Goal: Task Accomplishment & Management: Manage account settings

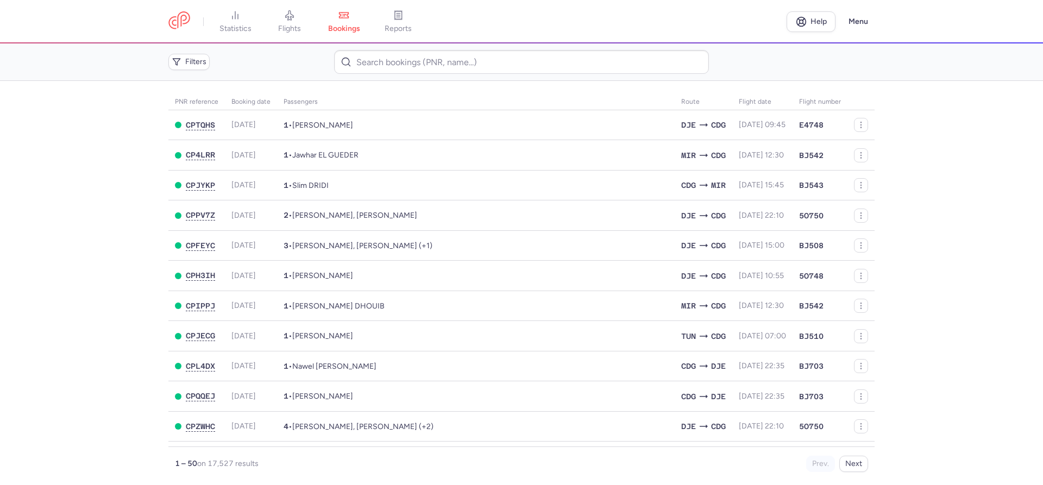
click at [291, 15] on icon at bounding box center [289, 15] width 11 height 11
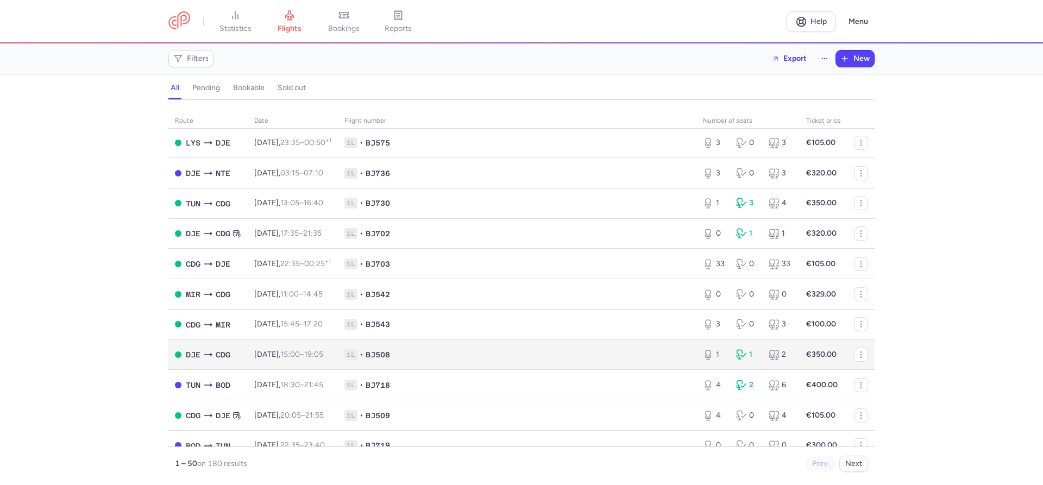
scroll to position [929, 0]
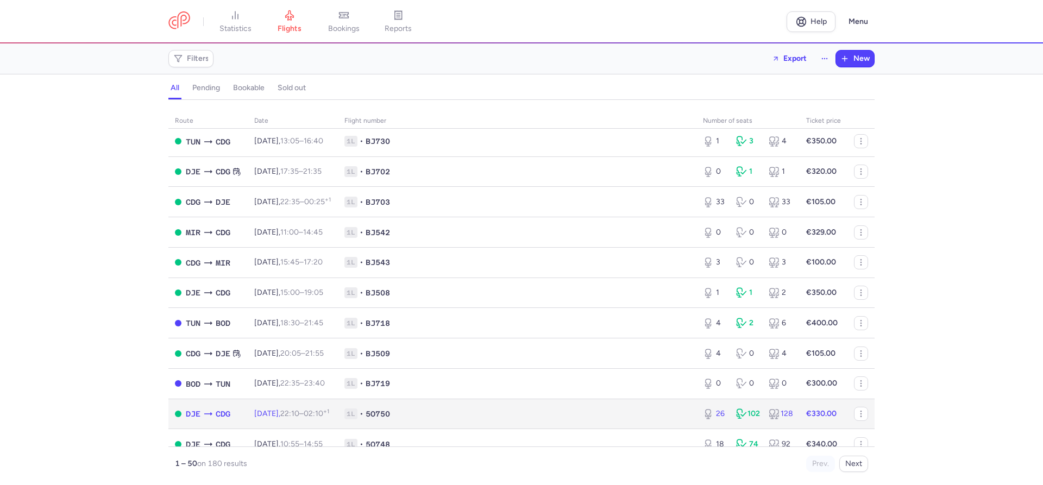
click at [288, 418] on span "[DATE] 22:10 – 02:10 +1" at bounding box center [291, 413] width 75 height 9
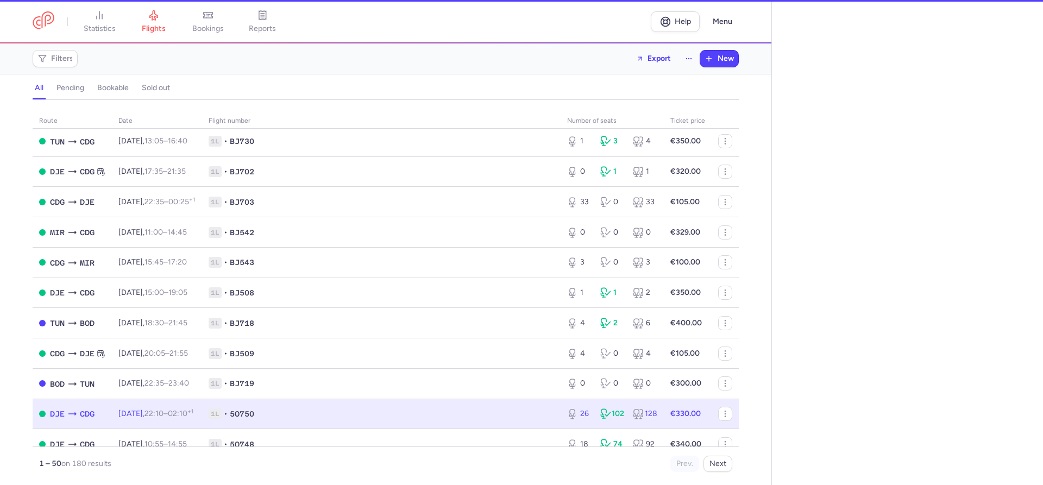
select select "hours"
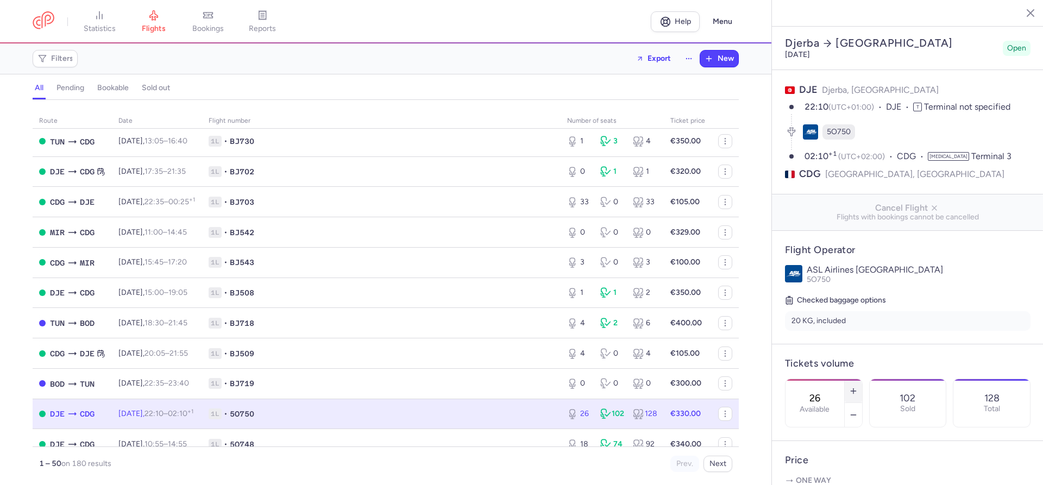
click at [854, 391] on line "button" at bounding box center [853, 391] width 5 height 0
click at [811, 465] on span "Save changes" at bounding box center [821, 464] width 54 height 10
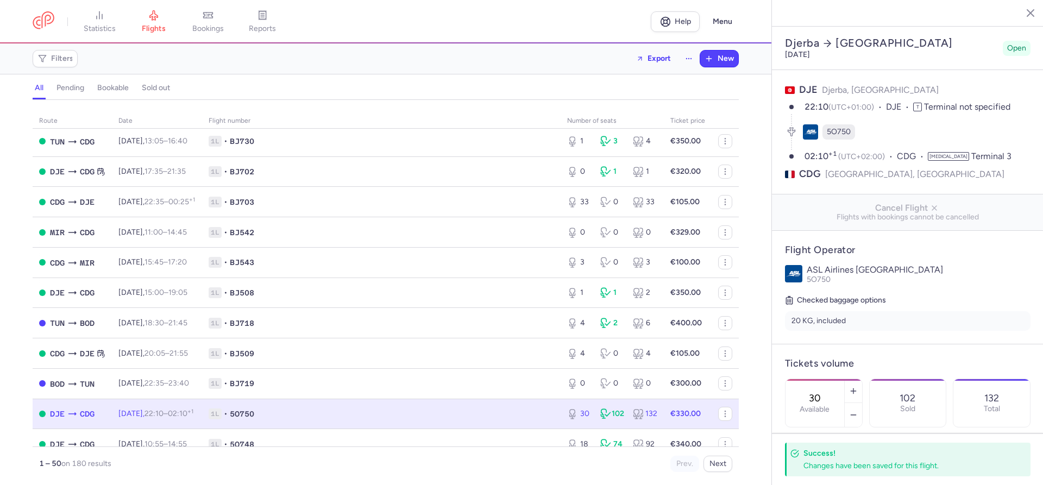
scroll to position [1235, 0]
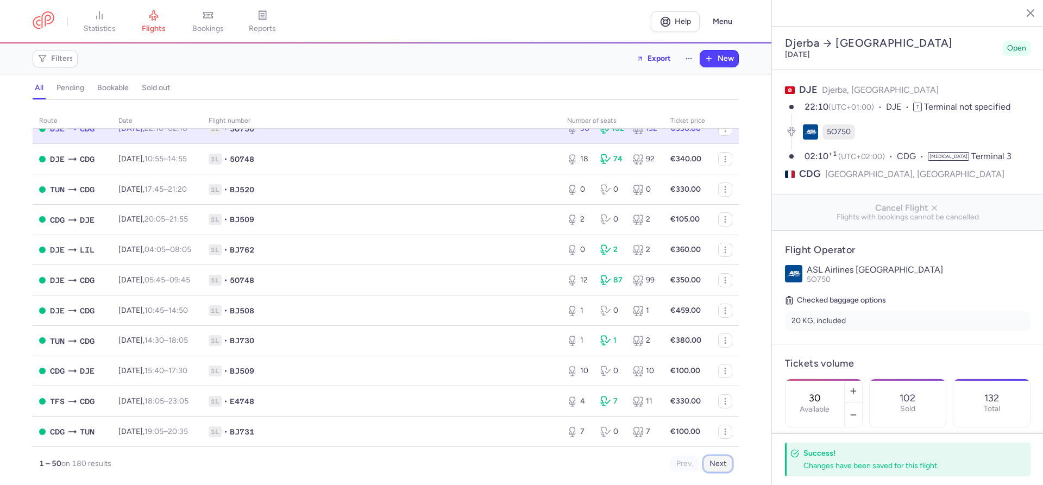
click at [714, 469] on button "Next" at bounding box center [717, 464] width 29 height 16
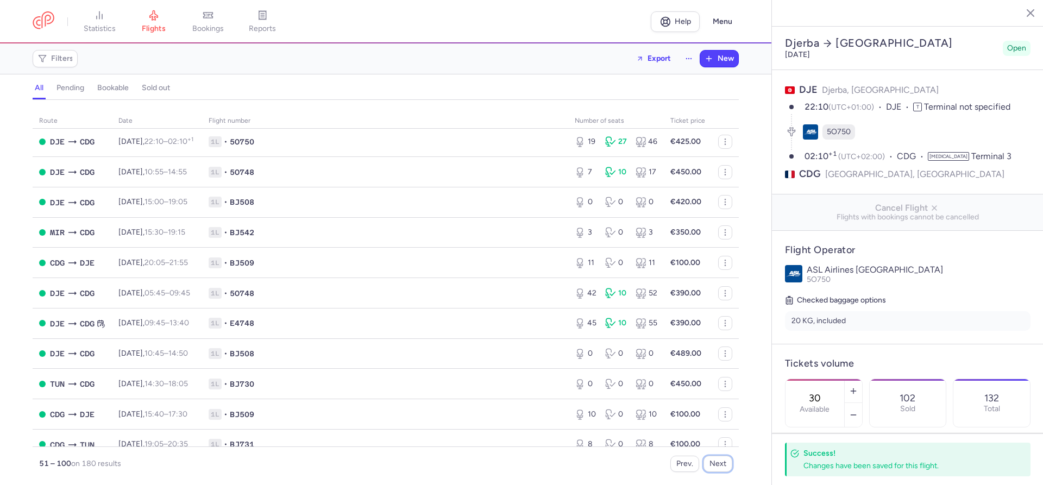
scroll to position [991, 0]
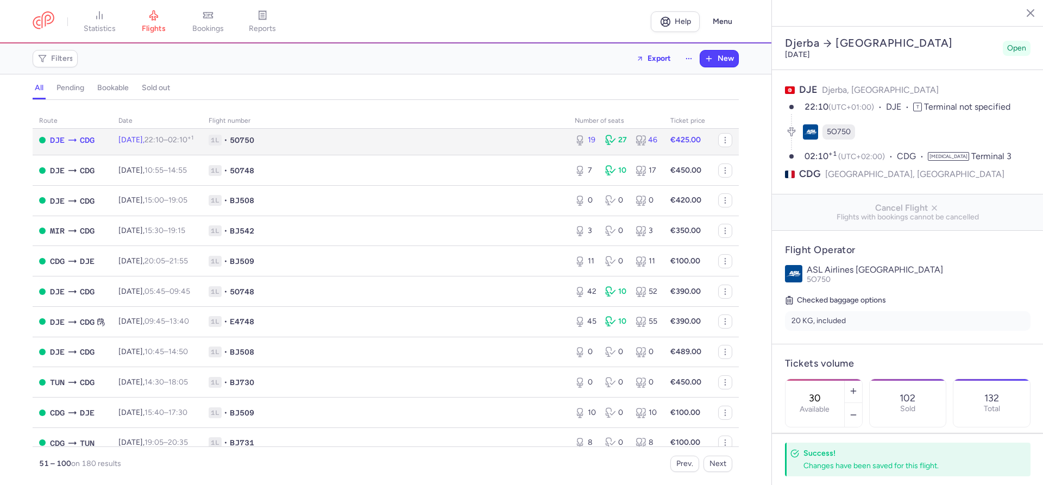
click at [154, 144] on span "[DATE] 22:10 – 02:10 +1" at bounding box center [155, 139] width 75 height 9
type input "19"
type input "5"
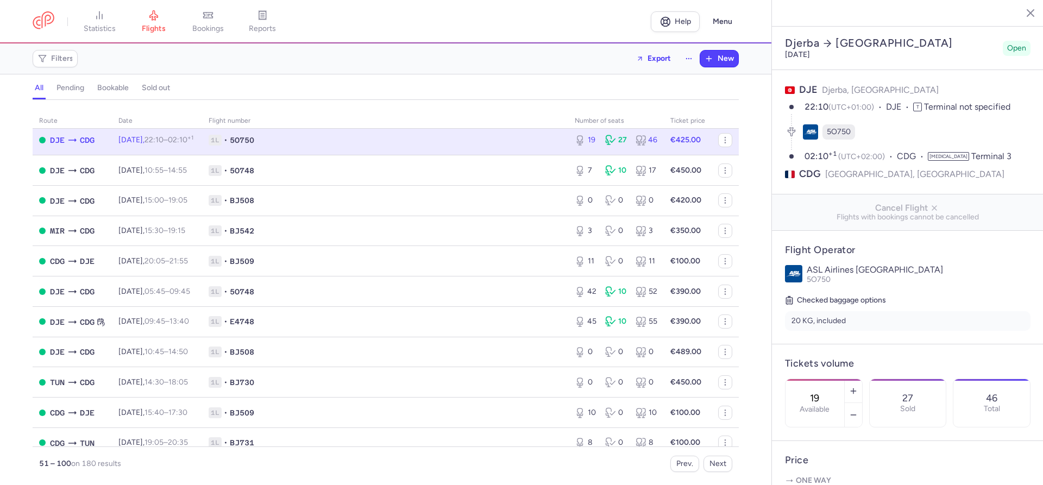
click at [15, 322] on div "route date Flight number number of seats Ticket price [DATE] TUN BOD [DATE] 06:…" at bounding box center [385, 295] width 771 height 379
click at [855, 415] on line "button" at bounding box center [853, 415] width 5 height 0
click at [855, 411] on icon "button" at bounding box center [853, 415] width 9 height 9
type input "16"
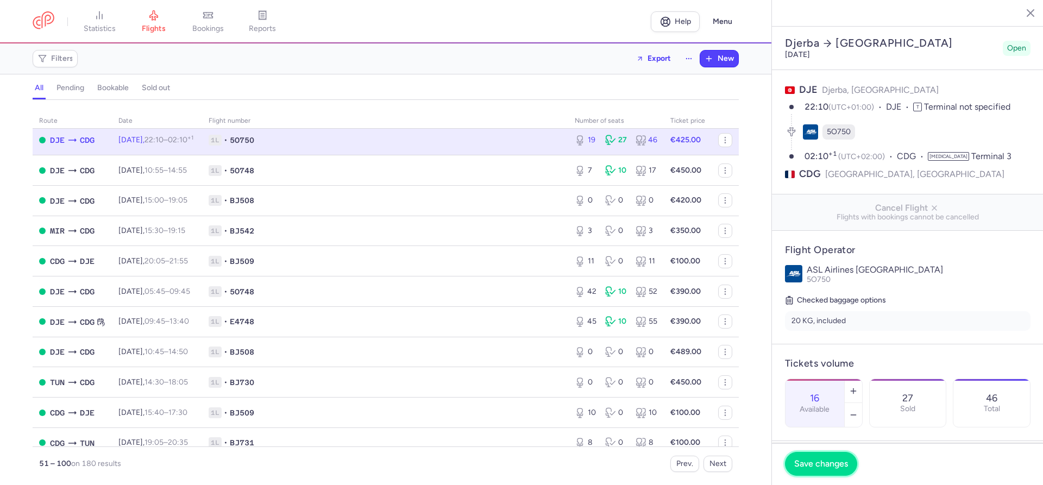
click at [820, 463] on span "Save changes" at bounding box center [821, 464] width 54 height 10
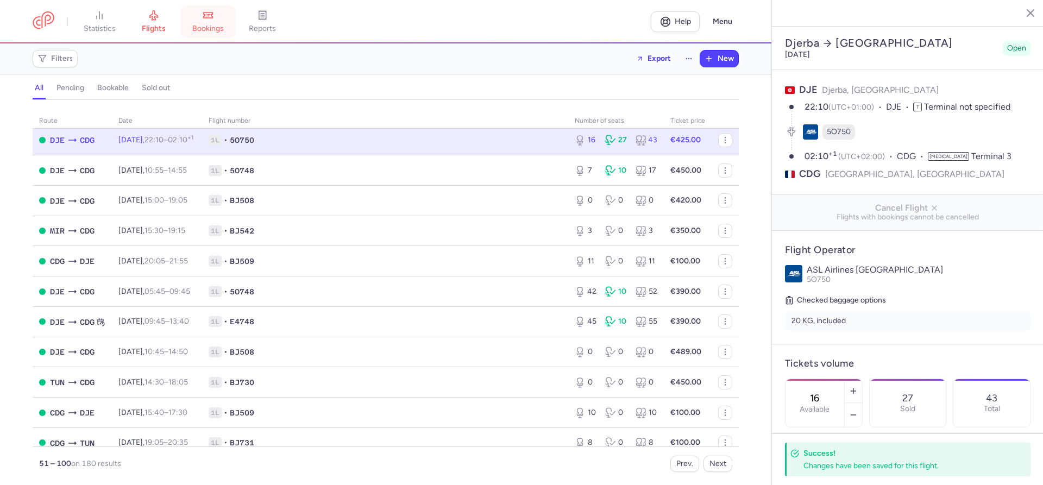
click at [205, 19] on link "bookings" at bounding box center [208, 22] width 54 height 24
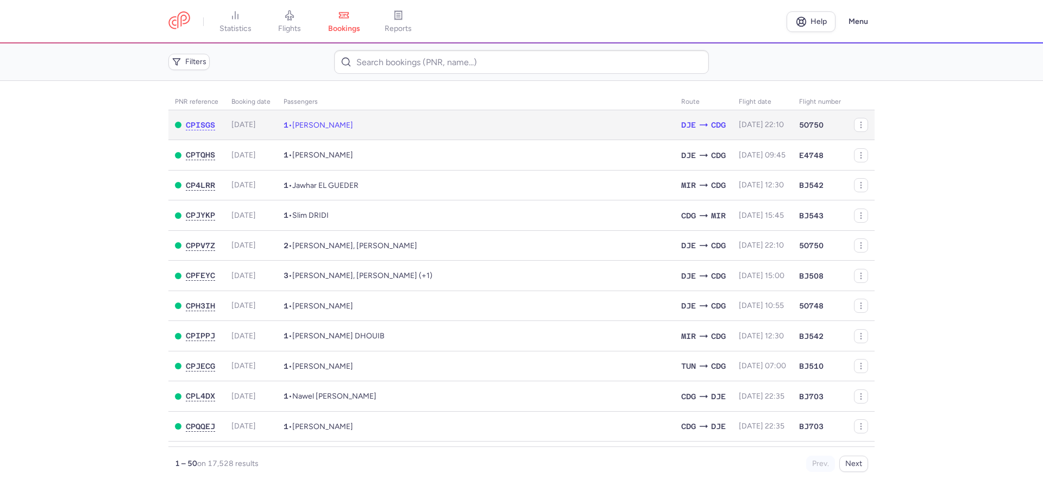
click at [314, 122] on span "[PERSON_NAME]" at bounding box center [322, 125] width 61 height 9
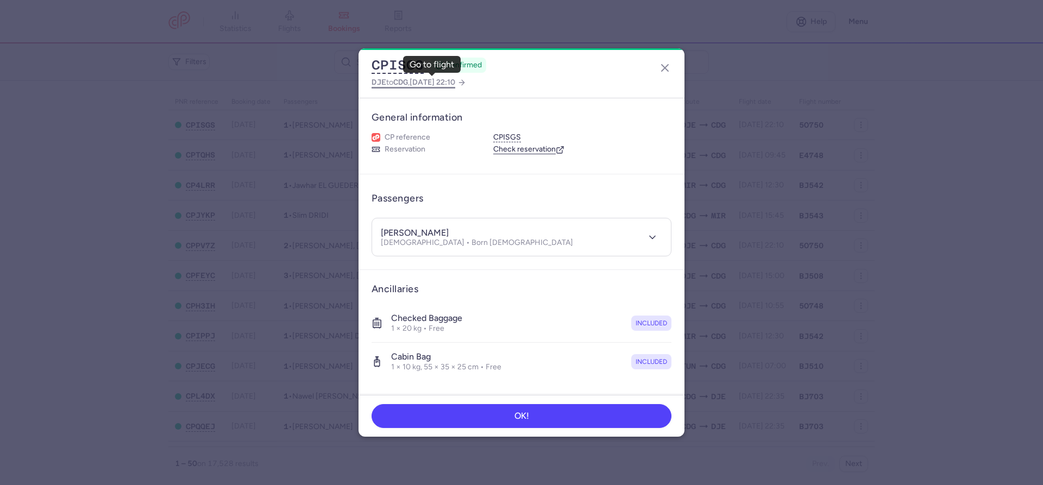
click at [438, 80] on span "[DATE] 22:10" at bounding box center [433, 82] width 46 height 9
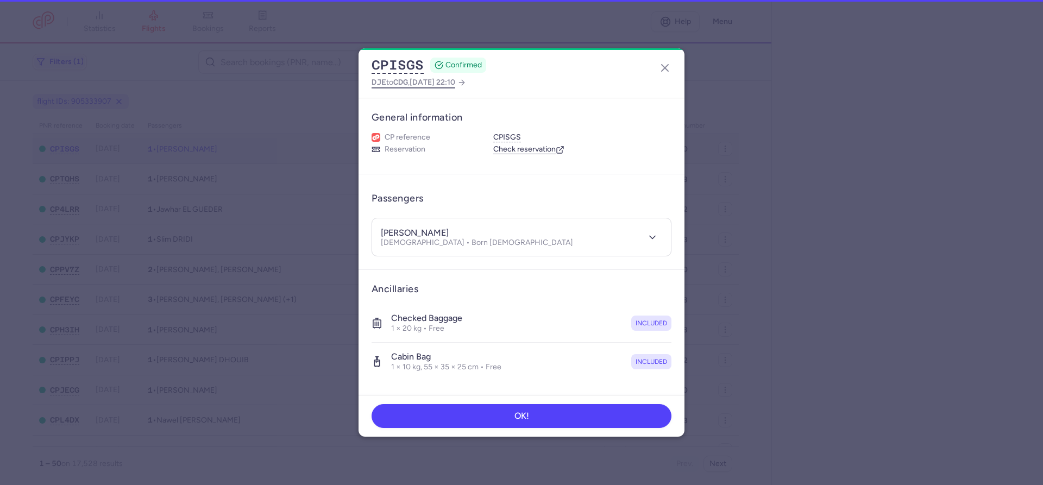
select select "hours"
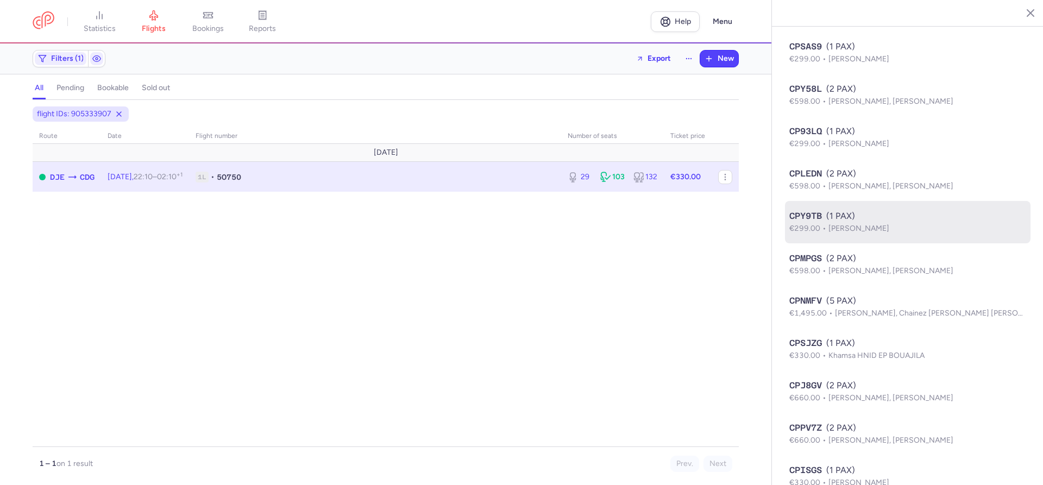
scroll to position [2145, 0]
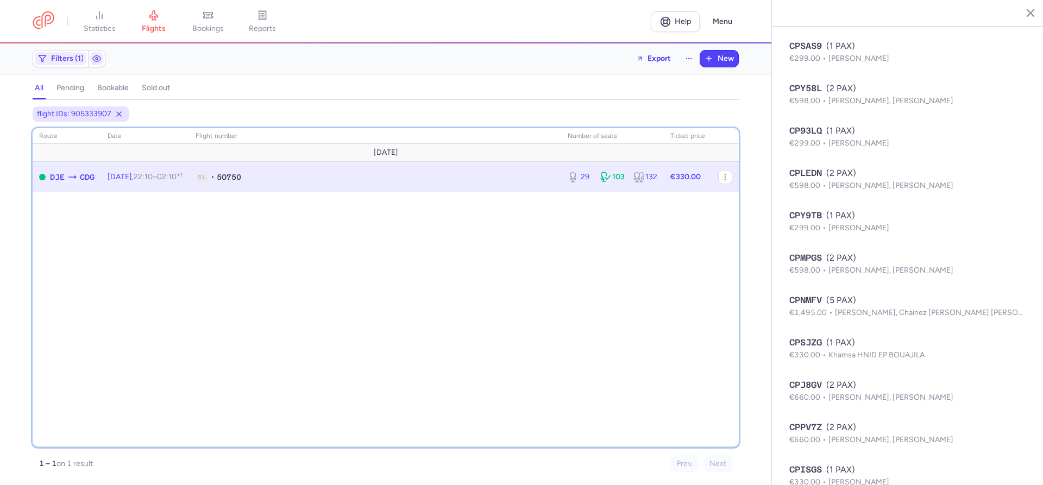
click at [396, 264] on div "route date Flight number number of seats Ticket price [DATE] DJE CDG [DATE] 22:…" at bounding box center [386, 287] width 706 height 319
